Goal: Check status: Check status

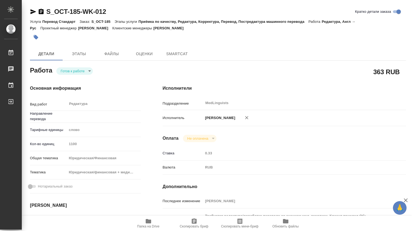
type textarea "x"
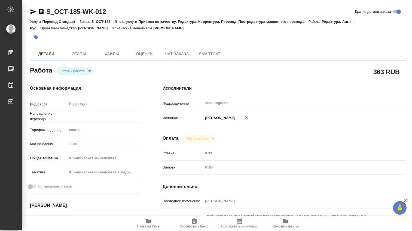
type textarea "x"
type input "англ-рус"
type textarea "x"
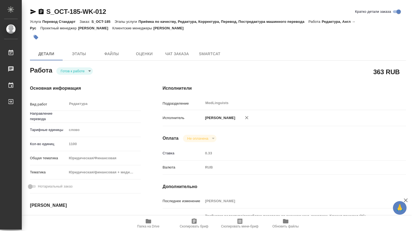
type textarea "x"
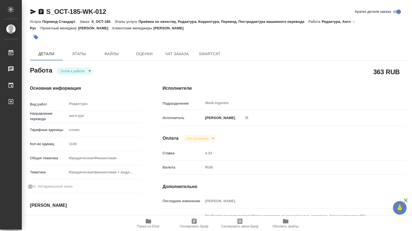
type textarea "x"
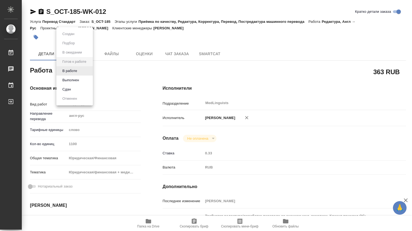
drag, startPoint x: 89, startPoint y: 71, endPoint x: 90, endPoint y: 79, distance: 7.7
click at [89, 72] on body "🙏 .cls-1 fill:#fff; AWATERA [PERSON_NAME] 0 Чаты График Выйти S_OCT-185-WK-012 …" at bounding box center [206, 115] width 412 height 231
click at [66, 68] on li "В работе" at bounding box center [74, 70] width 36 height 9
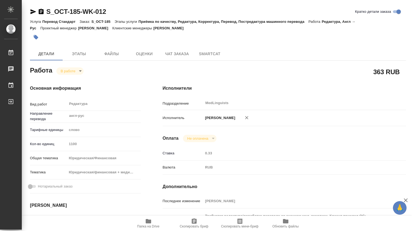
type textarea "x"
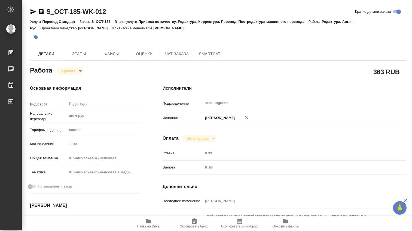
type textarea "x"
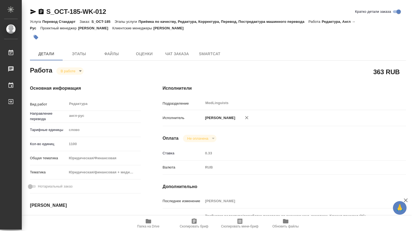
type textarea "x"
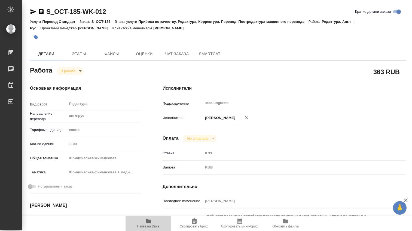
click at [147, 221] on icon "button" at bounding box center [148, 221] width 5 height 4
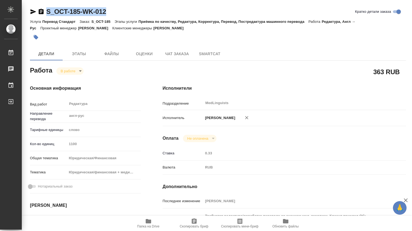
drag, startPoint x: 115, startPoint y: 13, endPoint x: 39, endPoint y: 7, distance: 75.9
copy link "S_OCT-185-WK-012"
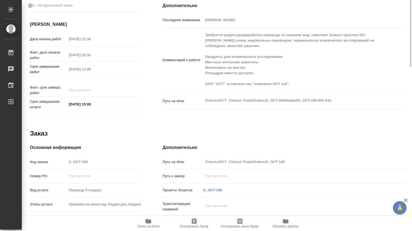
scroll to position [91, 0]
